Goal: Task Accomplishment & Management: Use online tool/utility

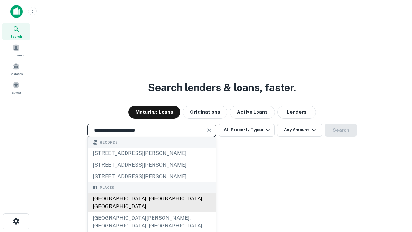
click at [151, 212] on div "[GEOGRAPHIC_DATA], [GEOGRAPHIC_DATA], [GEOGRAPHIC_DATA]" at bounding box center [152, 202] width 128 height 19
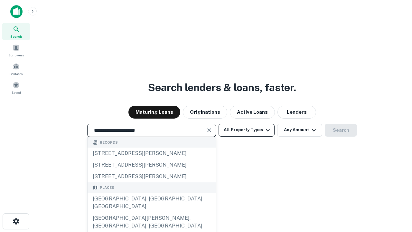
type input "**********"
click at [247, 130] on button "All Property Types" at bounding box center [247, 130] width 56 height 13
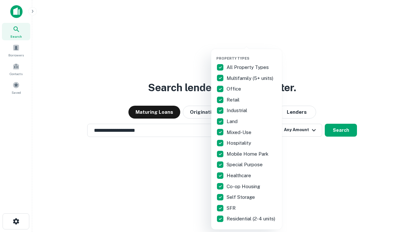
click at [252, 54] on button "button" at bounding box center [251, 54] width 71 height 0
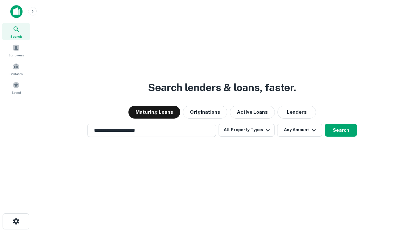
scroll to position [4, 78]
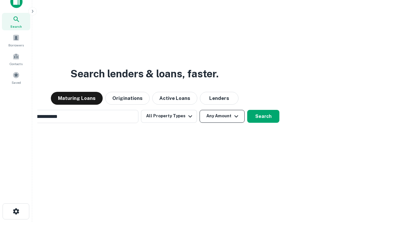
click at [200, 110] on button "Any Amount" at bounding box center [222, 116] width 45 height 13
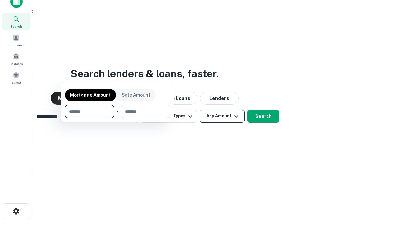
scroll to position [10, 0]
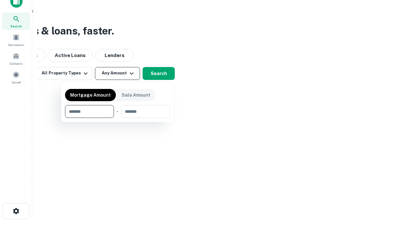
type input "*******"
click at [118, 118] on button "button" at bounding box center [117, 118] width 105 height 0
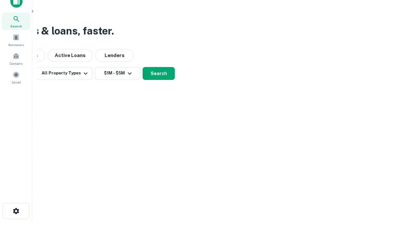
scroll to position [10, 0]
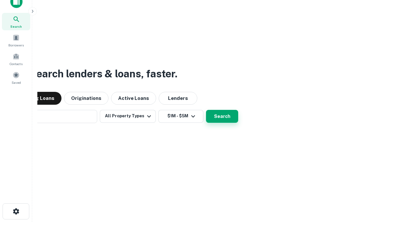
click at [206, 110] on button "Search" at bounding box center [222, 116] width 32 height 13
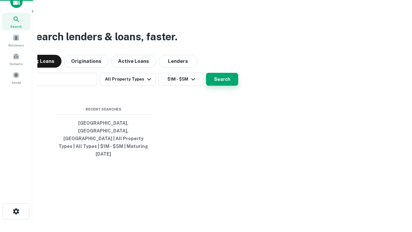
scroll to position [10, 0]
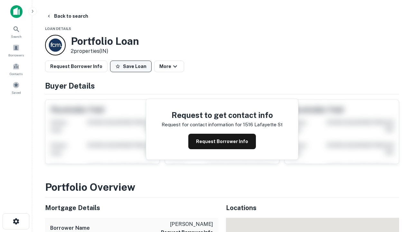
click at [131, 66] on button "Save Loan" at bounding box center [131, 67] width 42 height 12
